Goal: Transaction & Acquisition: Purchase product/service

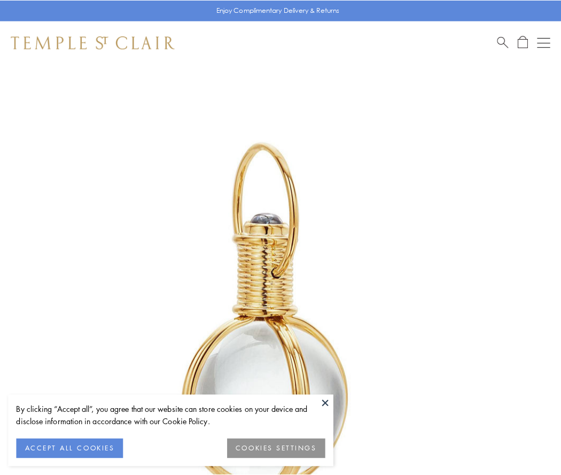
scroll to position [279, 0]
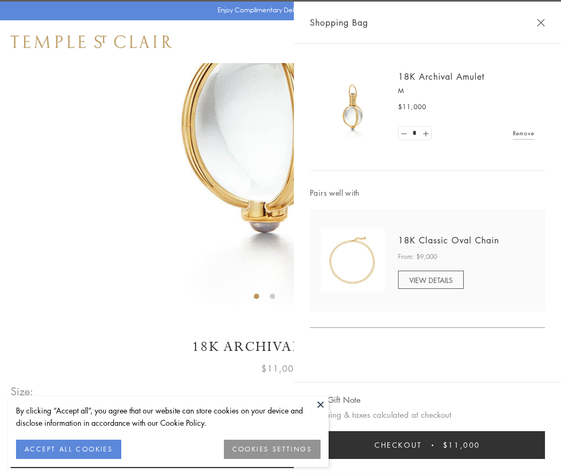
click at [428, 445] on button "Checkout $11,000" at bounding box center [427, 445] width 235 height 28
